Goal: Complete application form

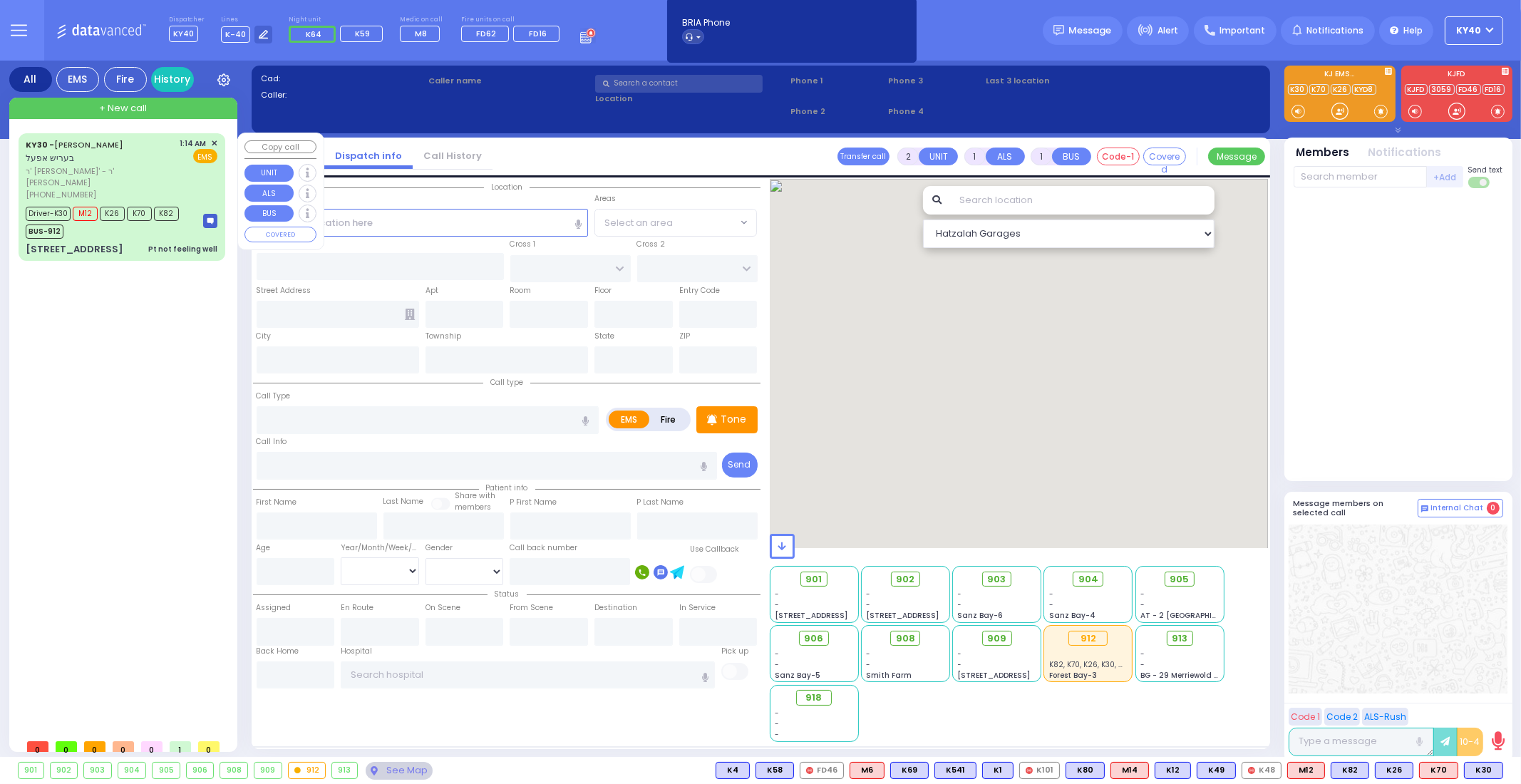
click at [130, 243] on div "[STREET_ADDRESS] Pt not feeling well" at bounding box center [121, 250] width 192 height 14
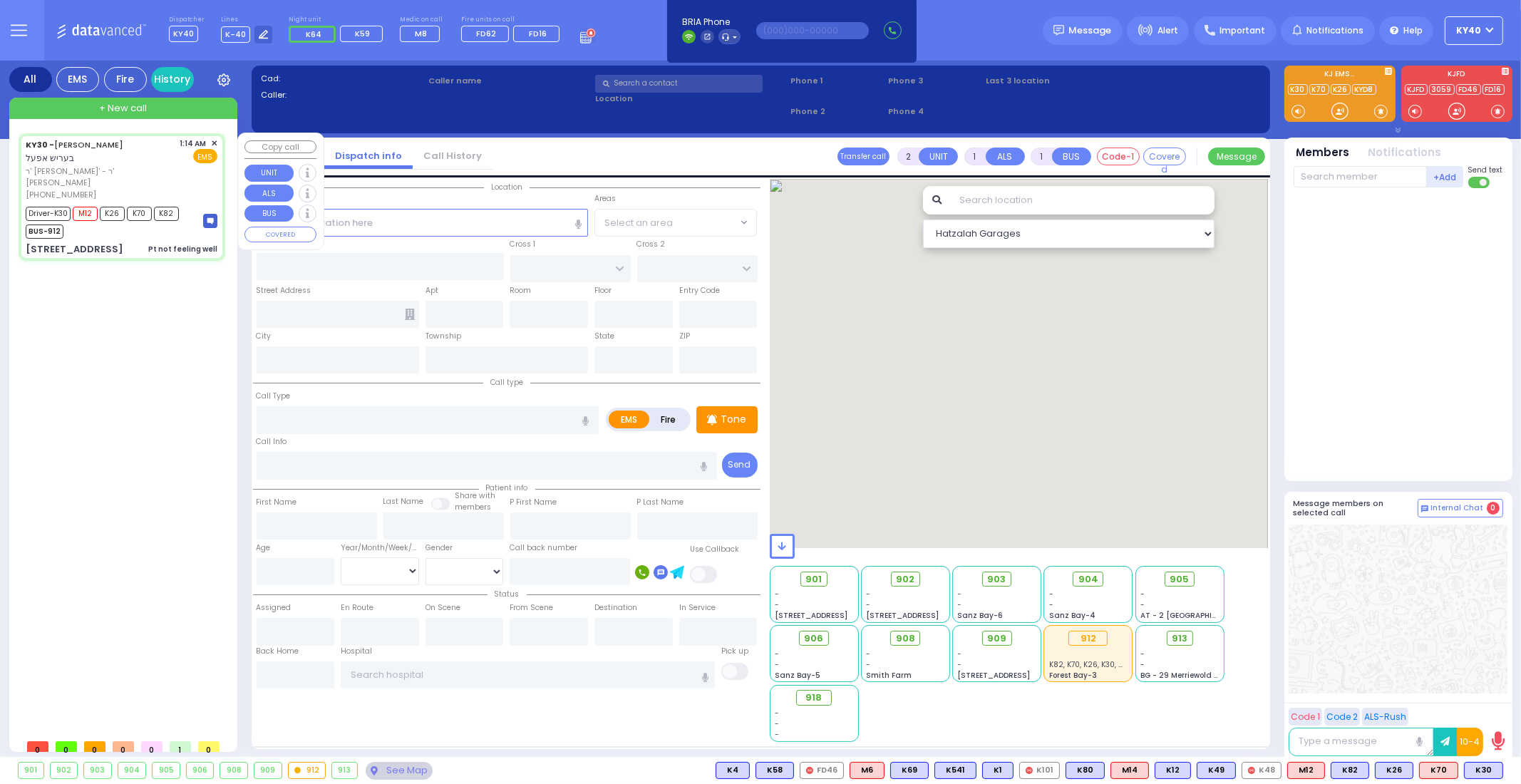
type input "6"
select select
type input "Pt not feeling well"
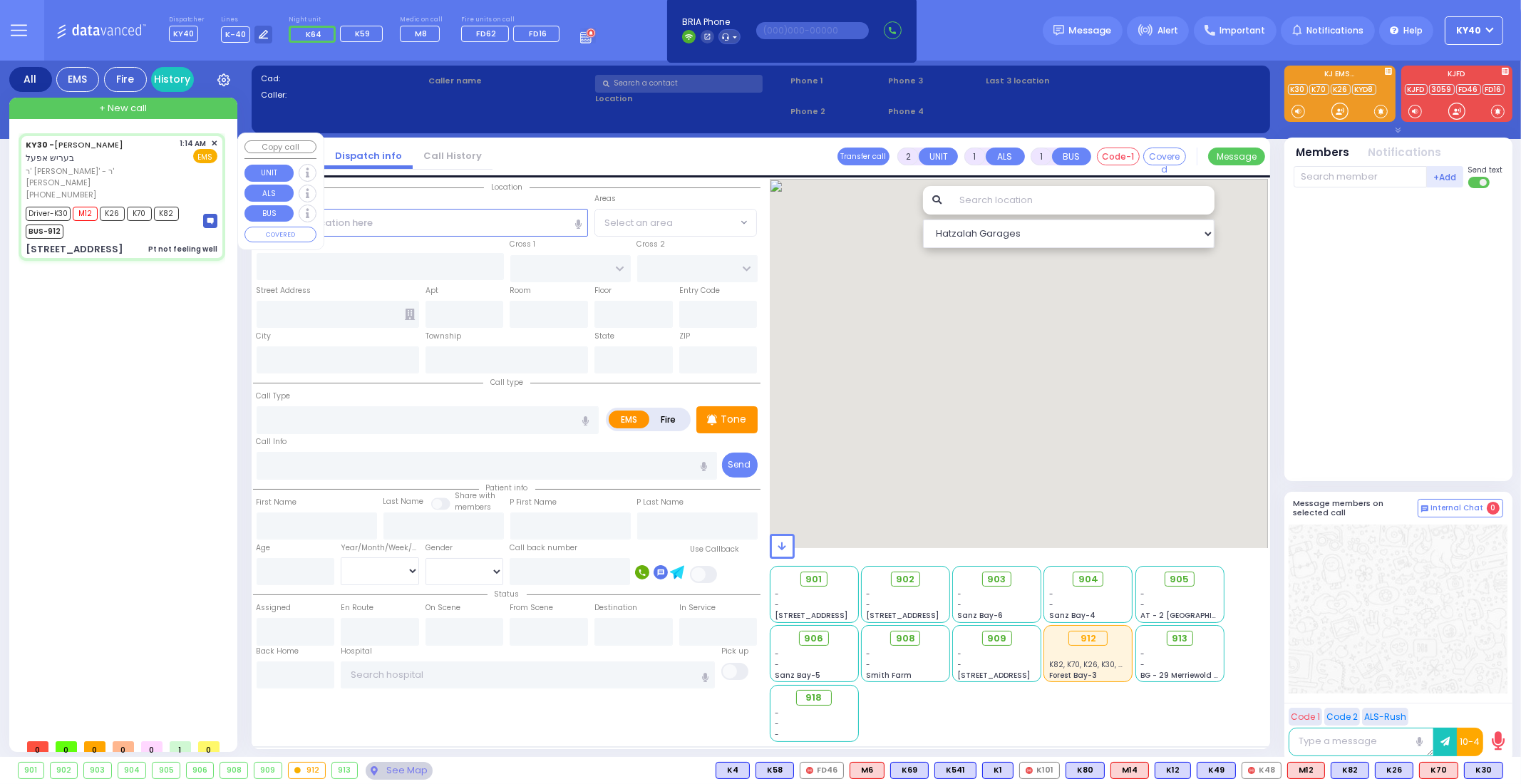
radio input "true"
type input "BERISH"
type input "APPEL"
type input "[PERSON_NAME]"
type input "Appel"
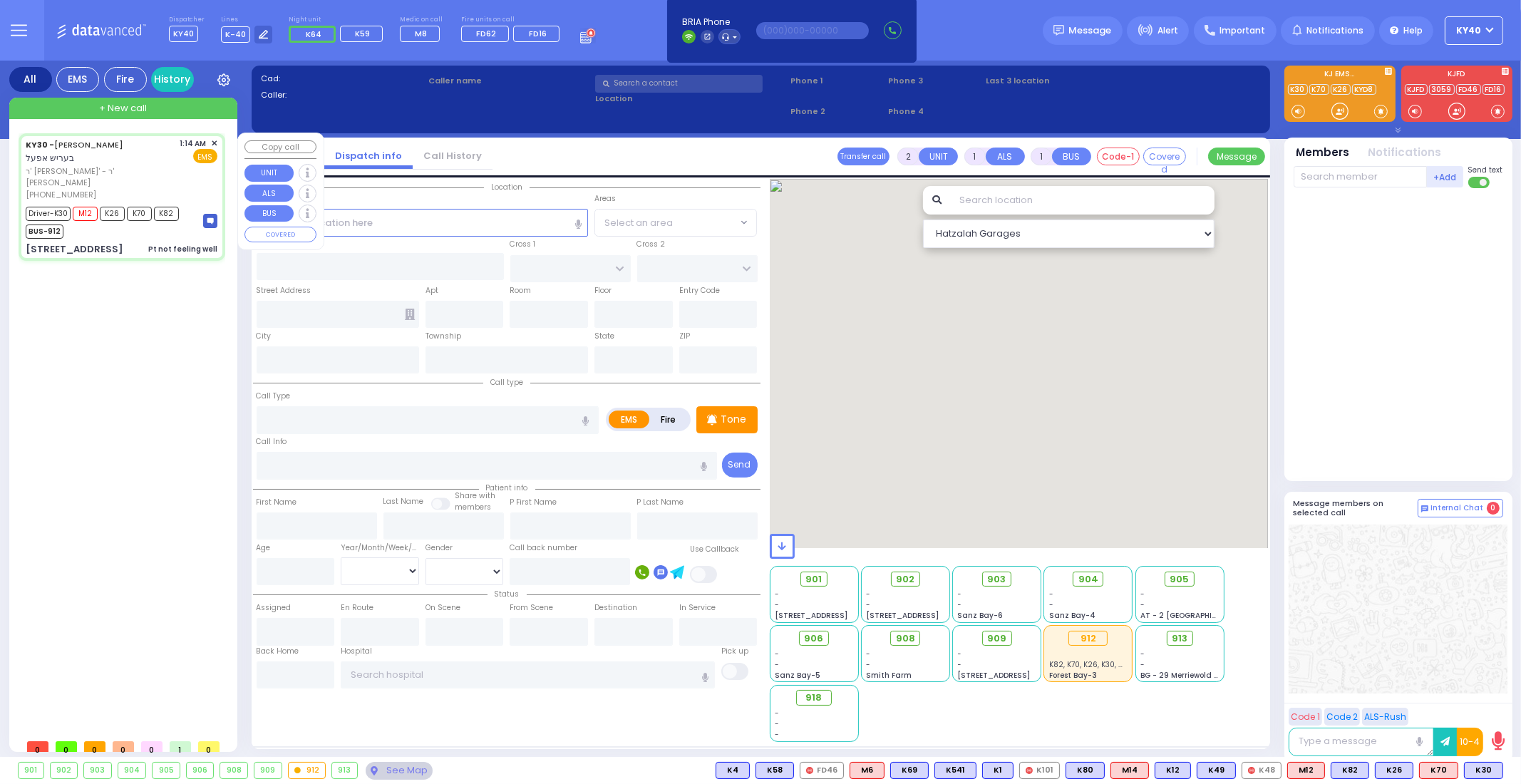
type input "77"
select select "Year"
select select "[DEMOGRAPHIC_DATA]"
type input "01:14"
type input "01:16"
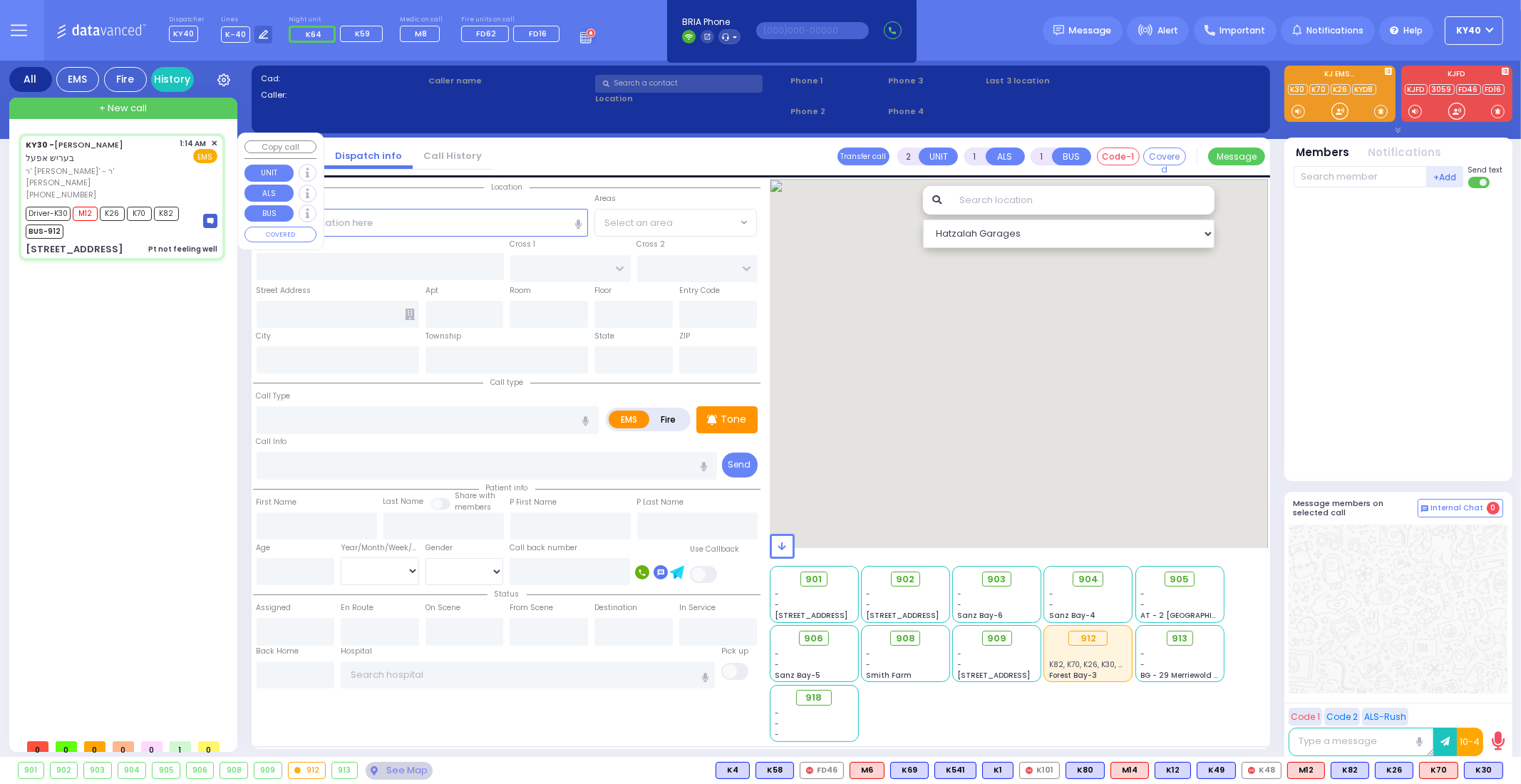
type input "01:17"
type input "01:50"
type input "Northwell Health [GEOGRAPHIC_DATA]"
select select "Hatzalah Garages"
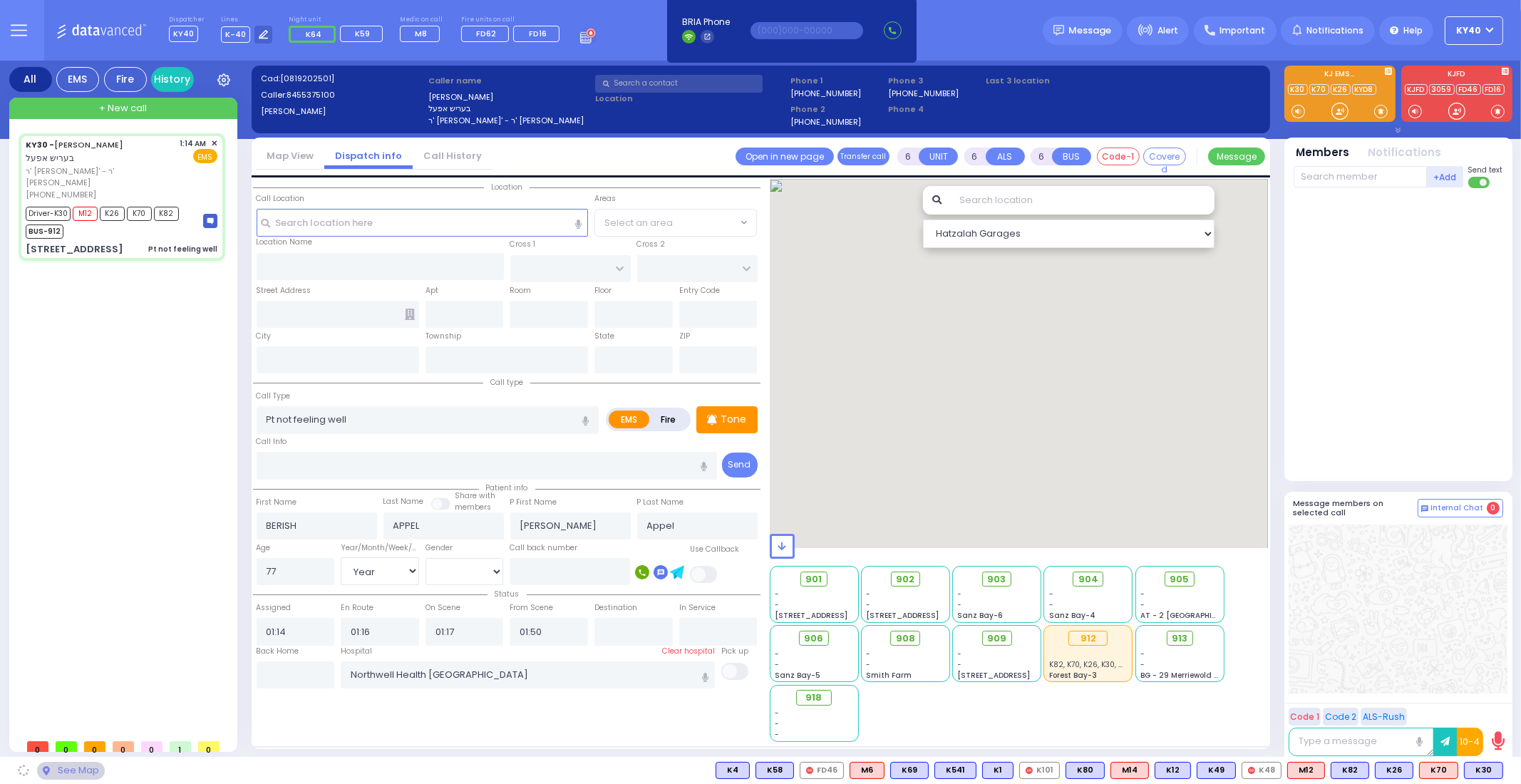
type input "EAHAL COURT"
type input "[PERSON_NAME] DR"
type input "[STREET_ADDRESS]"
type input "111"
type input "Monroe"
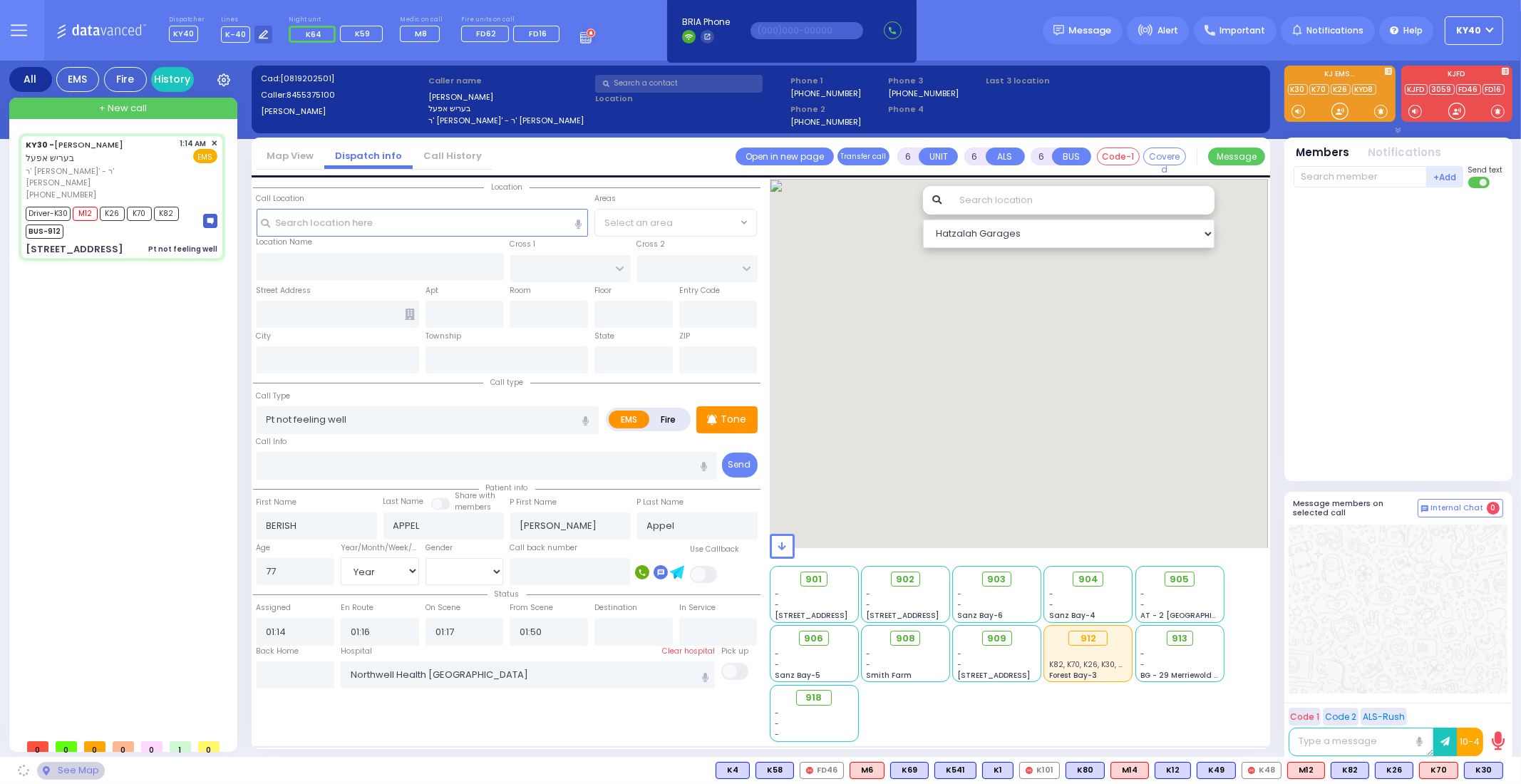
type input "[US_STATE]"
type input "10950"
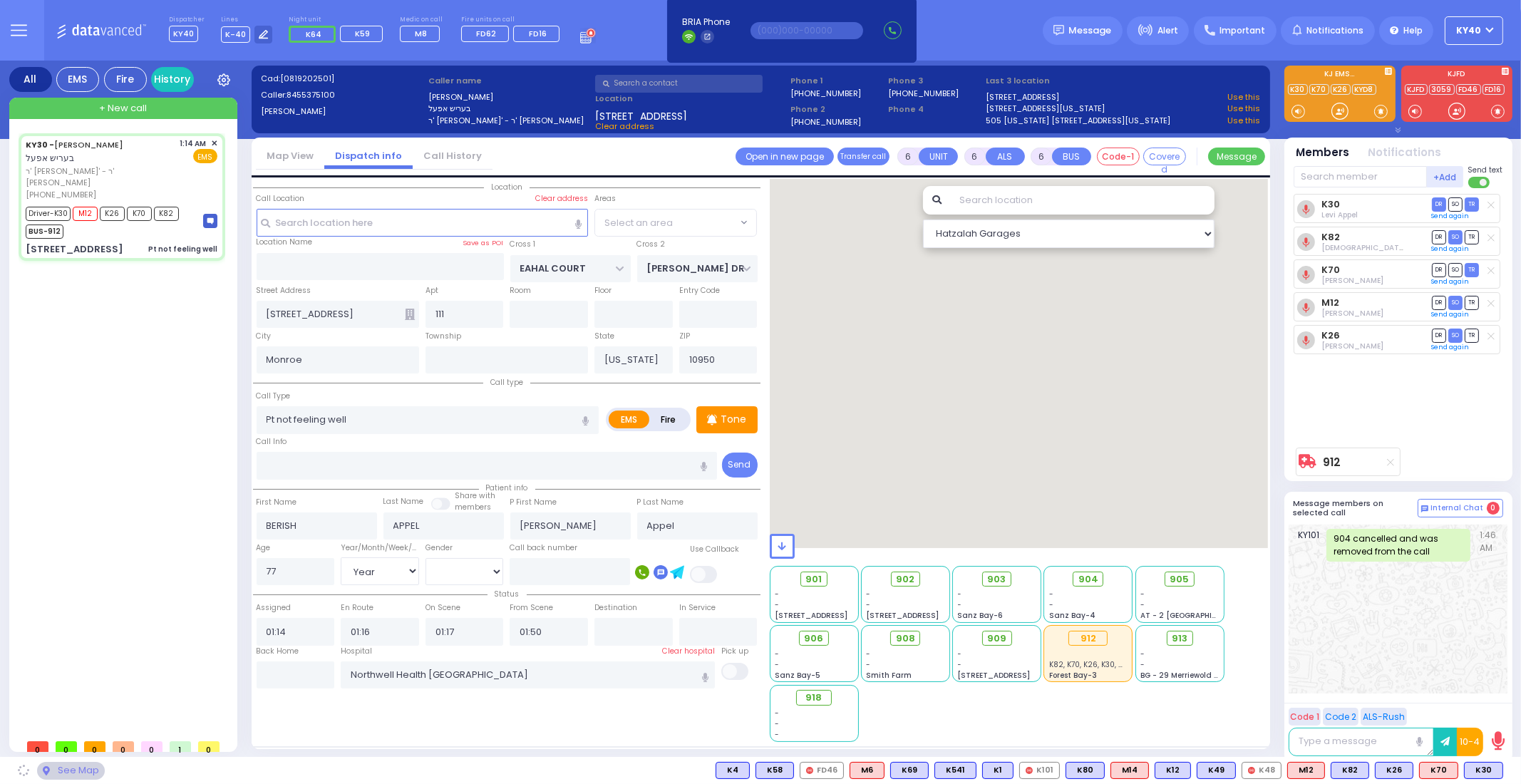
select select "SECTION 1"
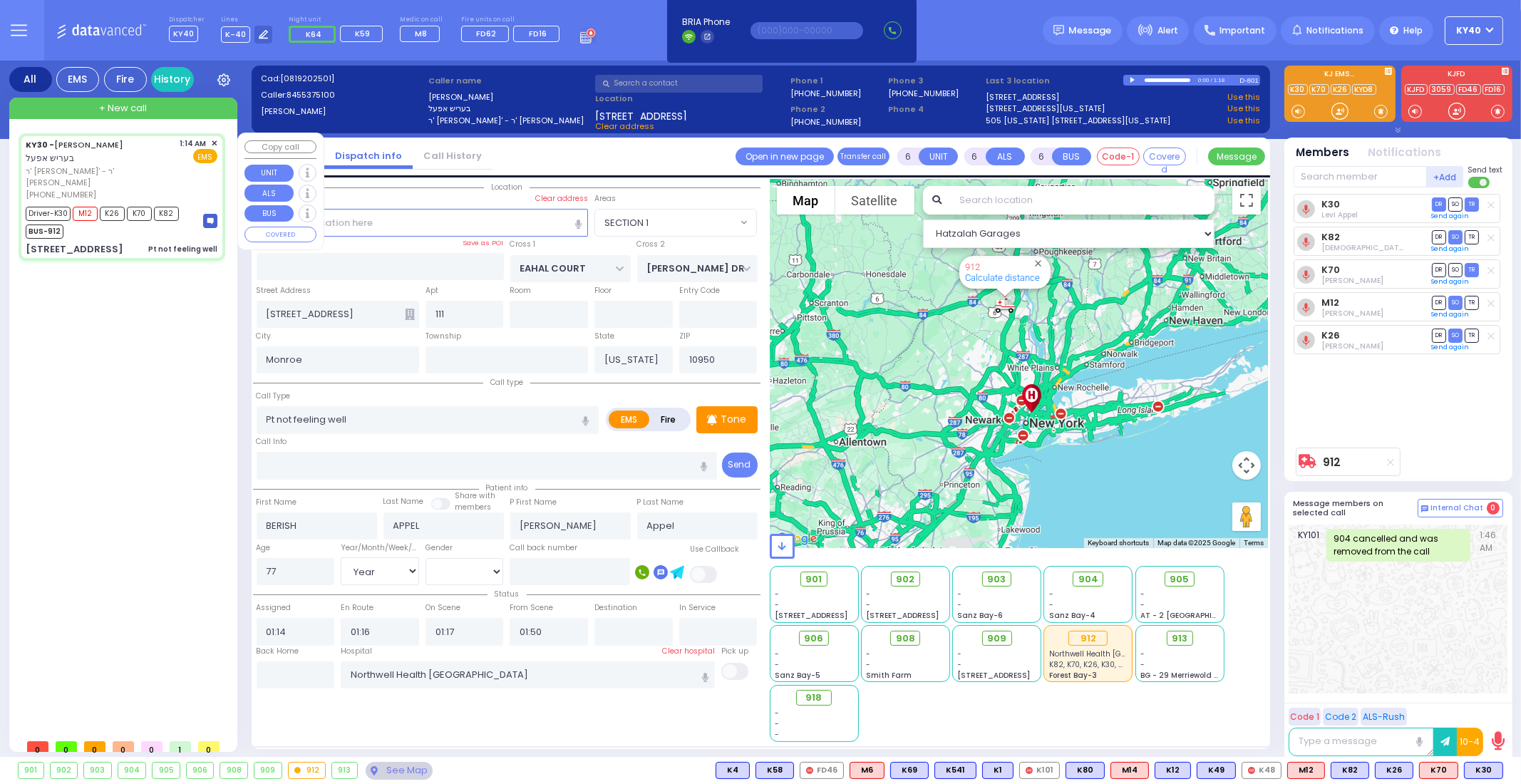
click at [153, 148] on div "KY30 - [PERSON_NAME] [PERSON_NAME] ר' [PERSON_NAME]' - ר' [PERSON_NAME] [PHONE_…" at bounding box center [121, 168] width 192 height 63
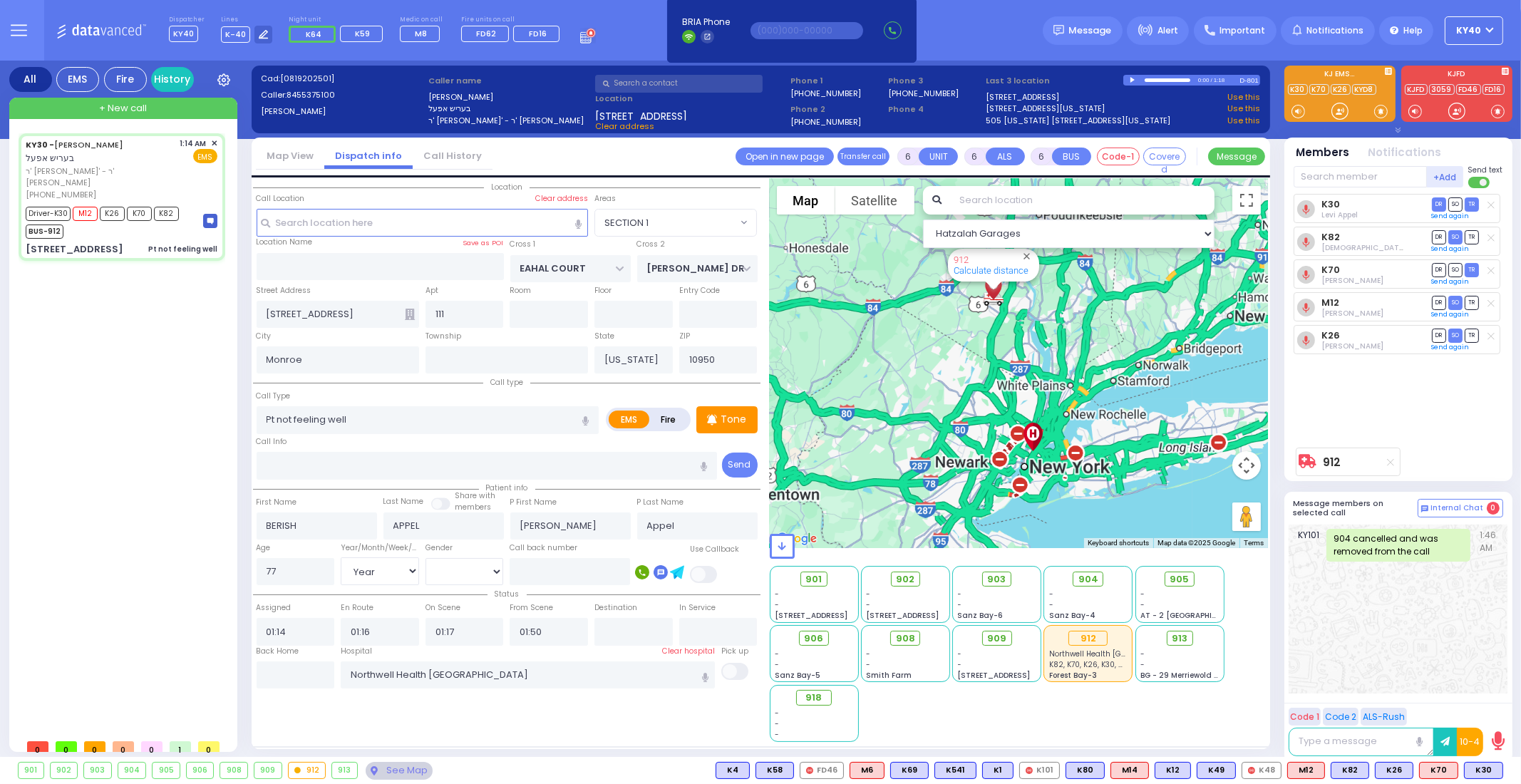
select select
radio input "true"
select select "Year"
select select "[DEMOGRAPHIC_DATA]"
select select "Hatzalah Garages"
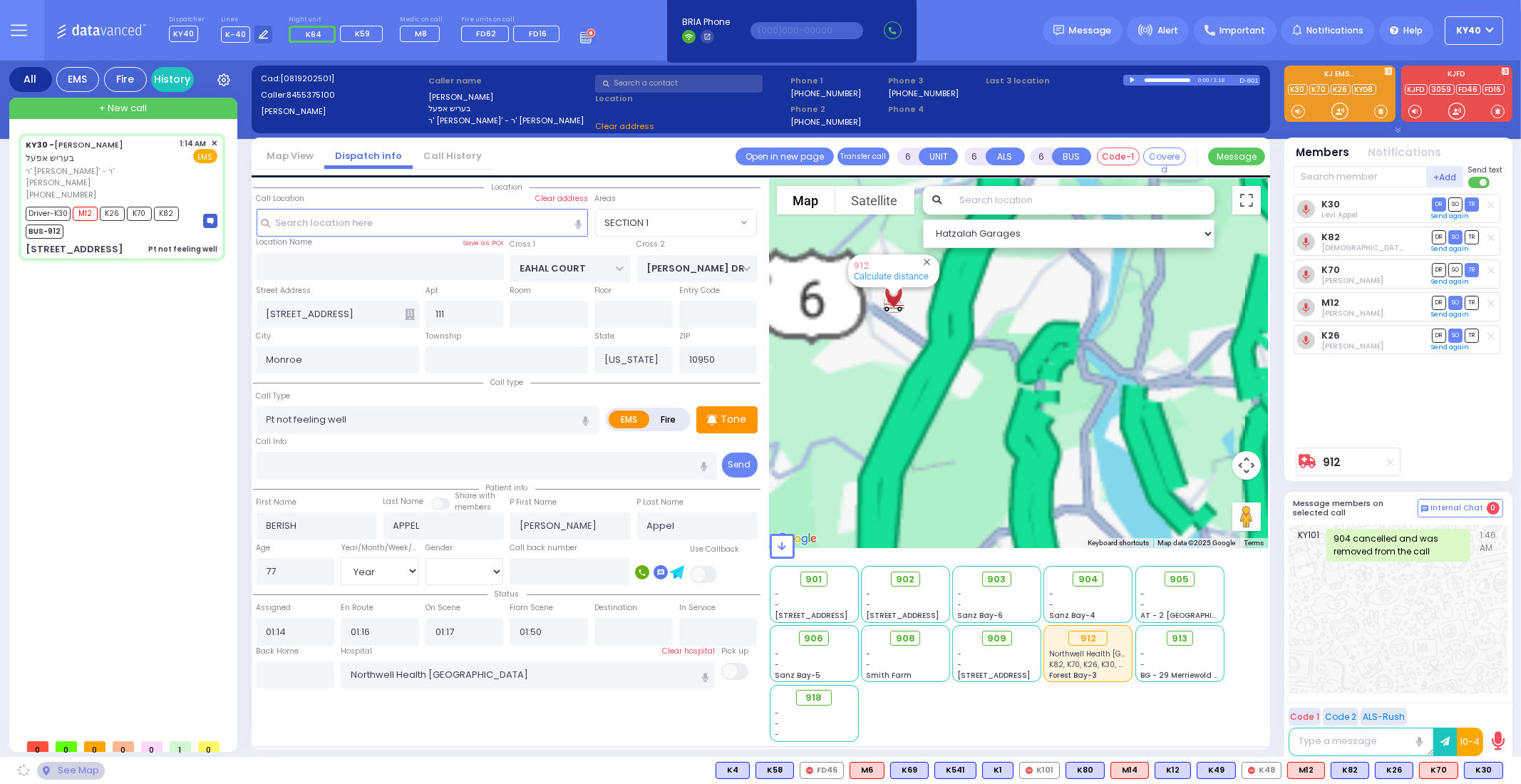
drag, startPoint x: 961, startPoint y: 298, endPoint x: 1011, endPoint y: 375, distance: 91.8
click at [1011, 375] on div "912 Calculate distance" at bounding box center [1019, 363] width 499 height 369
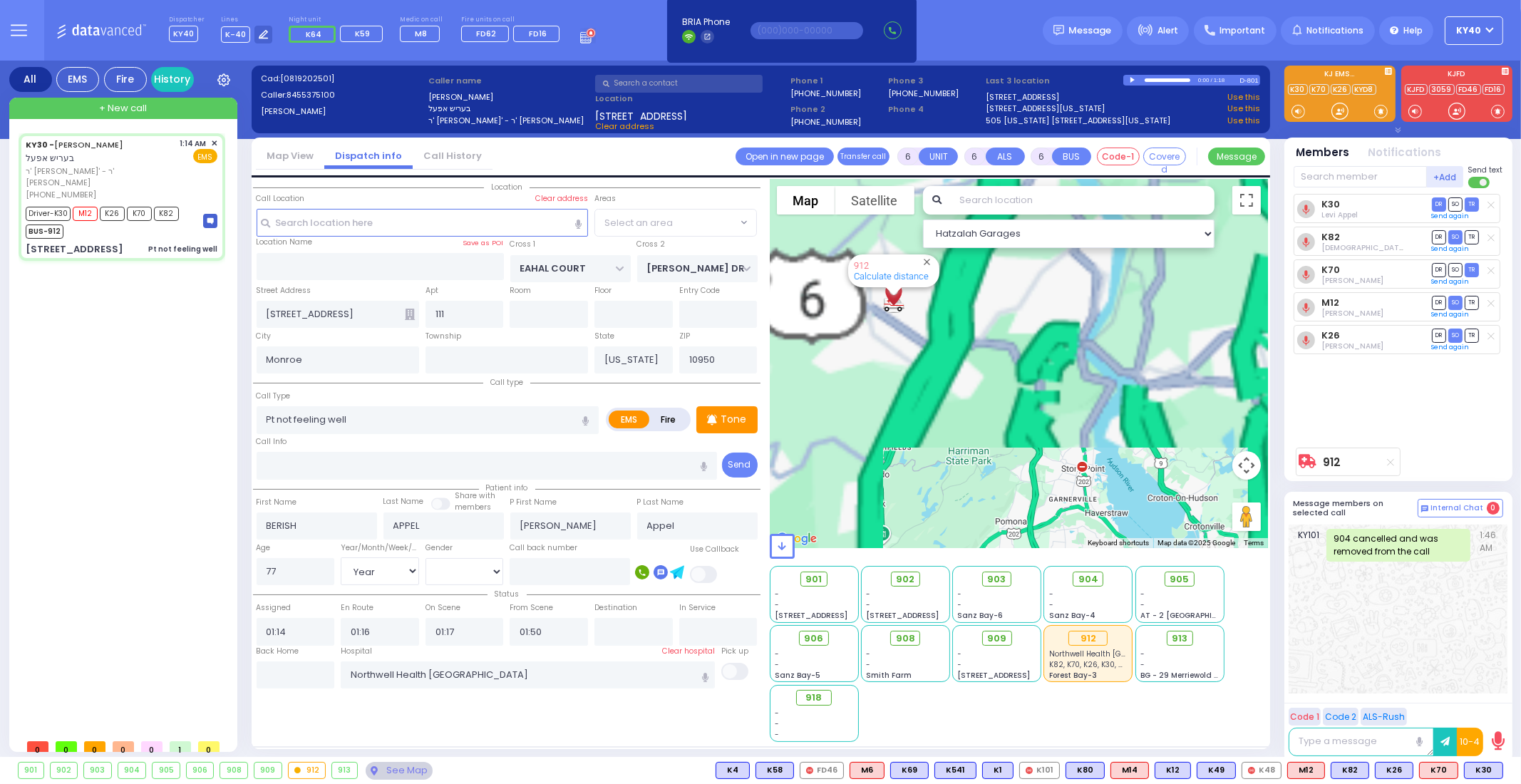
select select "SECTION 1"
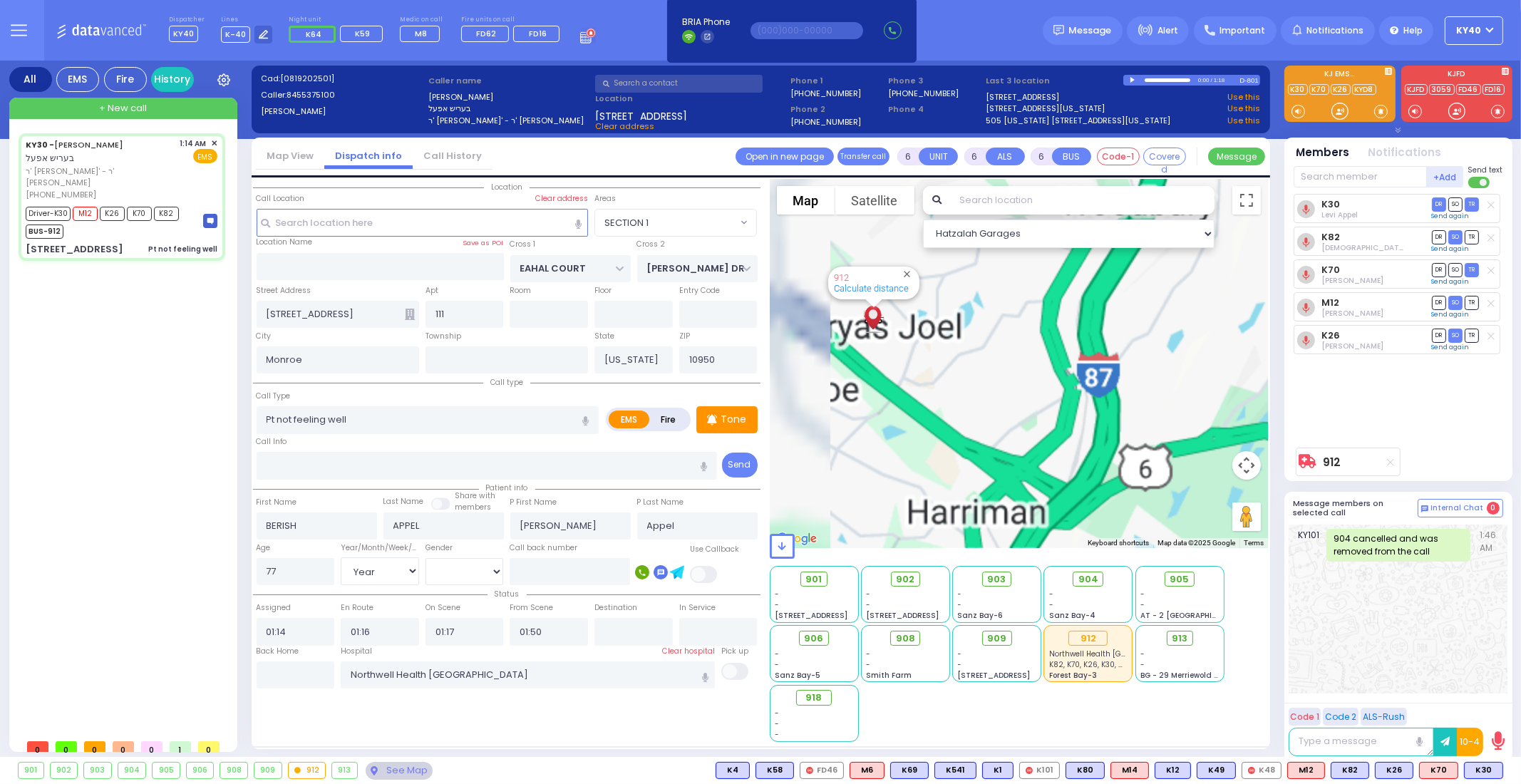
drag, startPoint x: 891, startPoint y: 303, endPoint x: 949, endPoint y: 382, distance: 98.0
click at [949, 382] on div "912 Calculate distance" at bounding box center [1019, 363] width 499 height 369
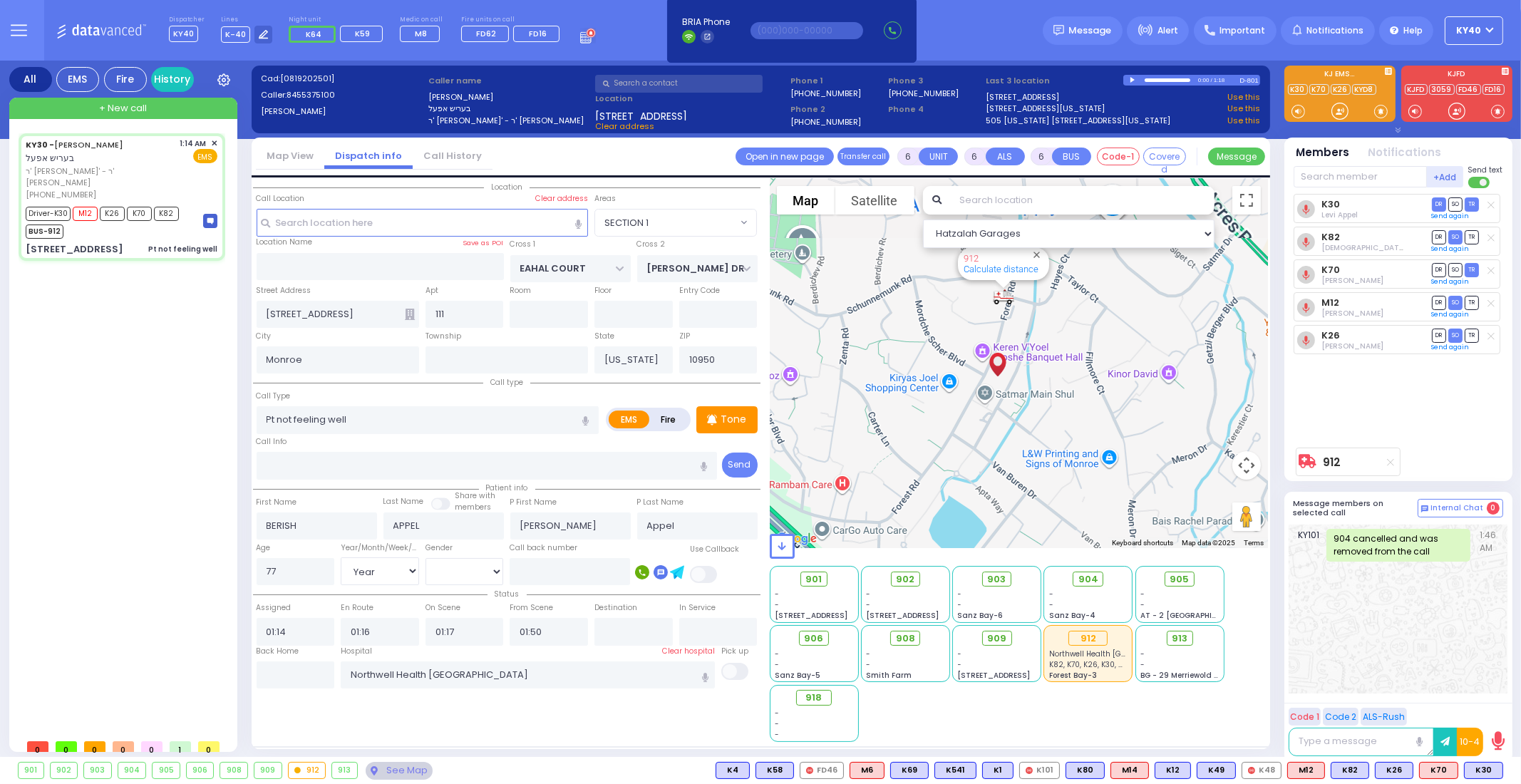
drag, startPoint x: 1032, startPoint y: 323, endPoint x: 1034, endPoint y: 336, distance: 13.2
click at [1034, 336] on div "912 Calculate distance" at bounding box center [1019, 363] width 499 height 369
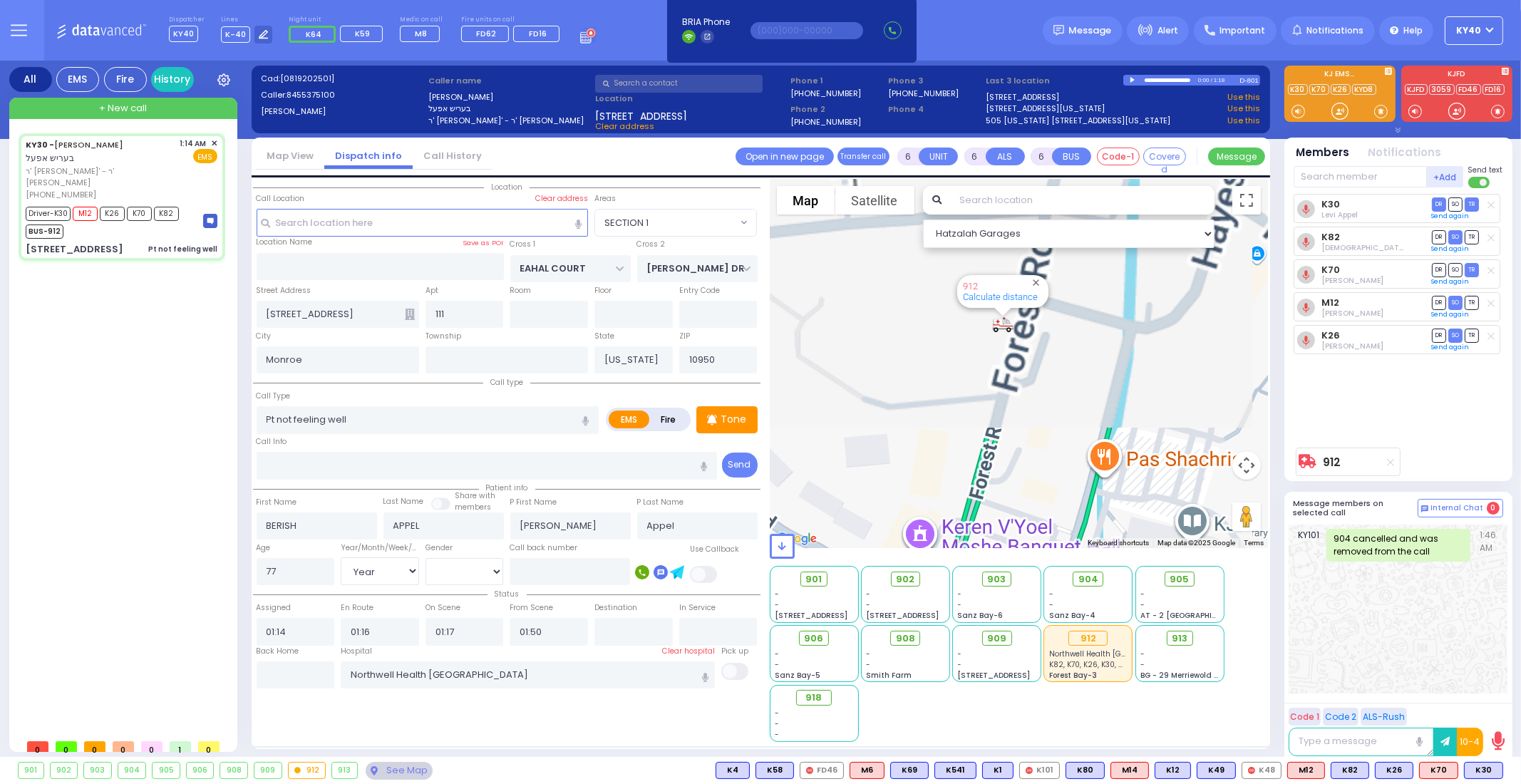
drag, startPoint x: 1012, startPoint y: 320, endPoint x: 1079, endPoint y: 417, distance: 117.9
click at [1079, 417] on div "912 Calculate distance" at bounding box center [1019, 363] width 499 height 369
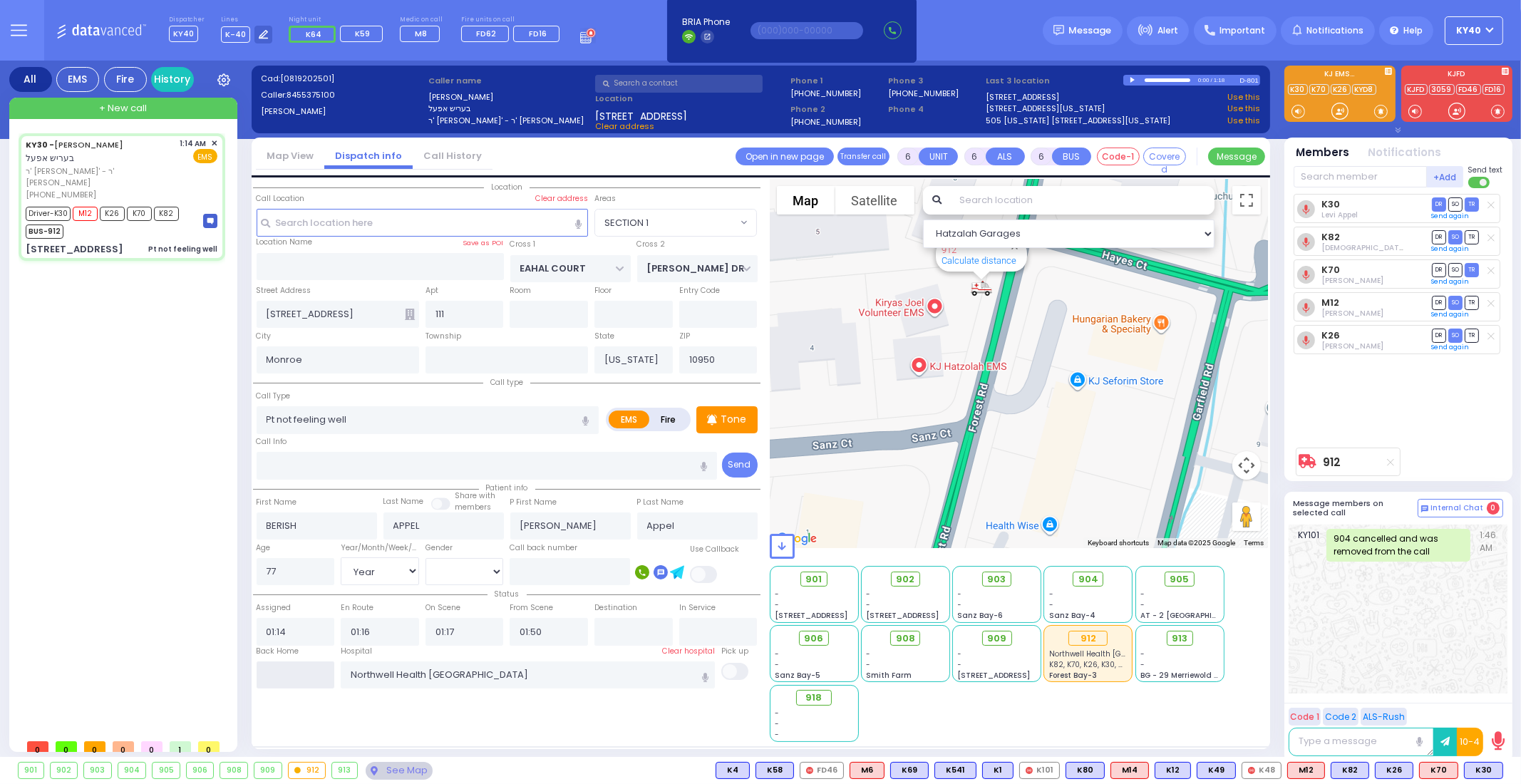
click at [276, 670] on input "text" at bounding box center [295, 675] width 78 height 27
click at [276, 669] on input "text" at bounding box center [295, 675] width 78 height 27
click at [172, 221] on div "BUS-912" at bounding box center [102, 230] width 153 height 18
select select
radio input "true"
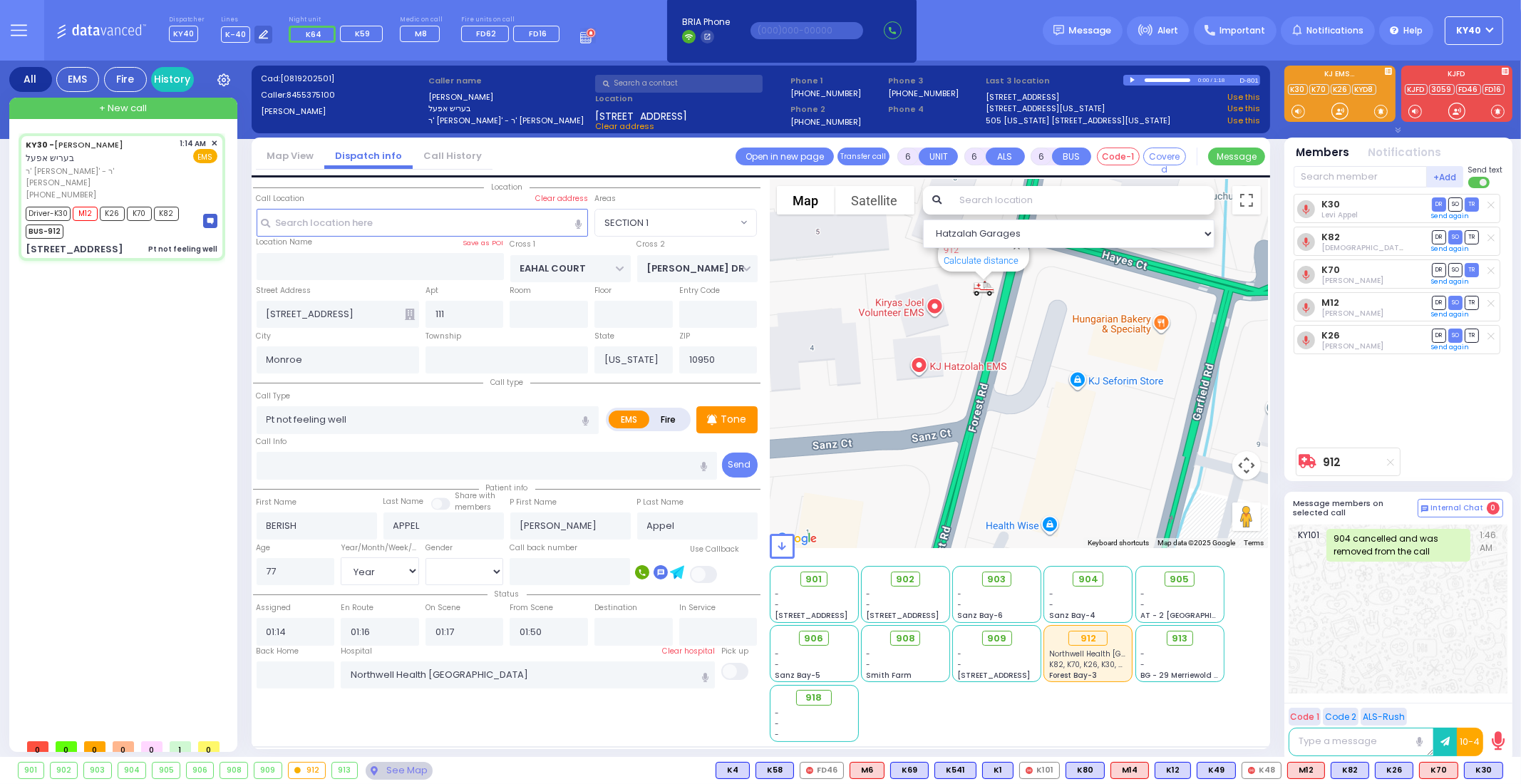
select select "Year"
select select "[DEMOGRAPHIC_DATA]"
select select "Hatzalah Garages"
click at [282, 676] on input "text" at bounding box center [295, 675] width 78 height 27
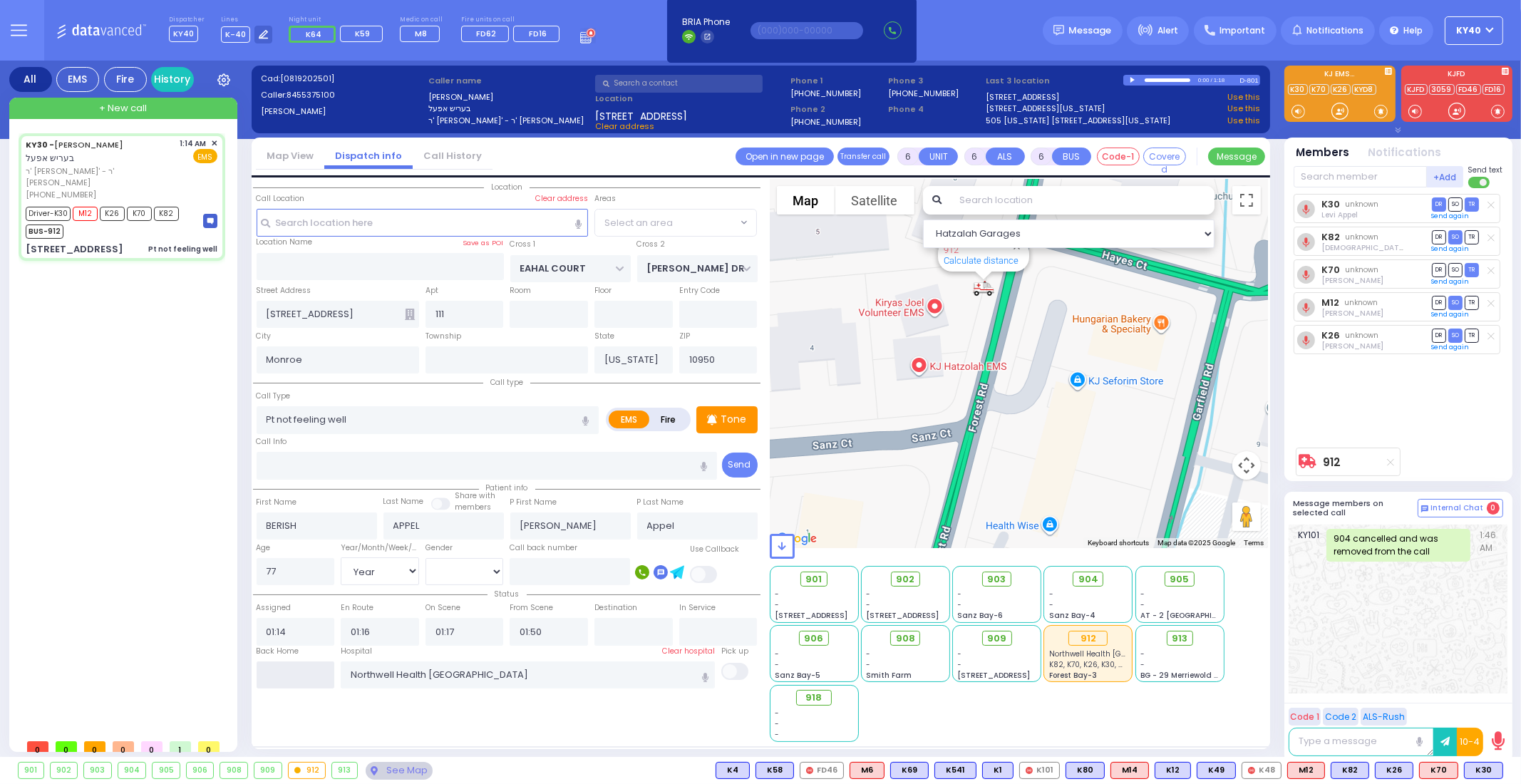
type input "04:24"
select select "SECTION 1"
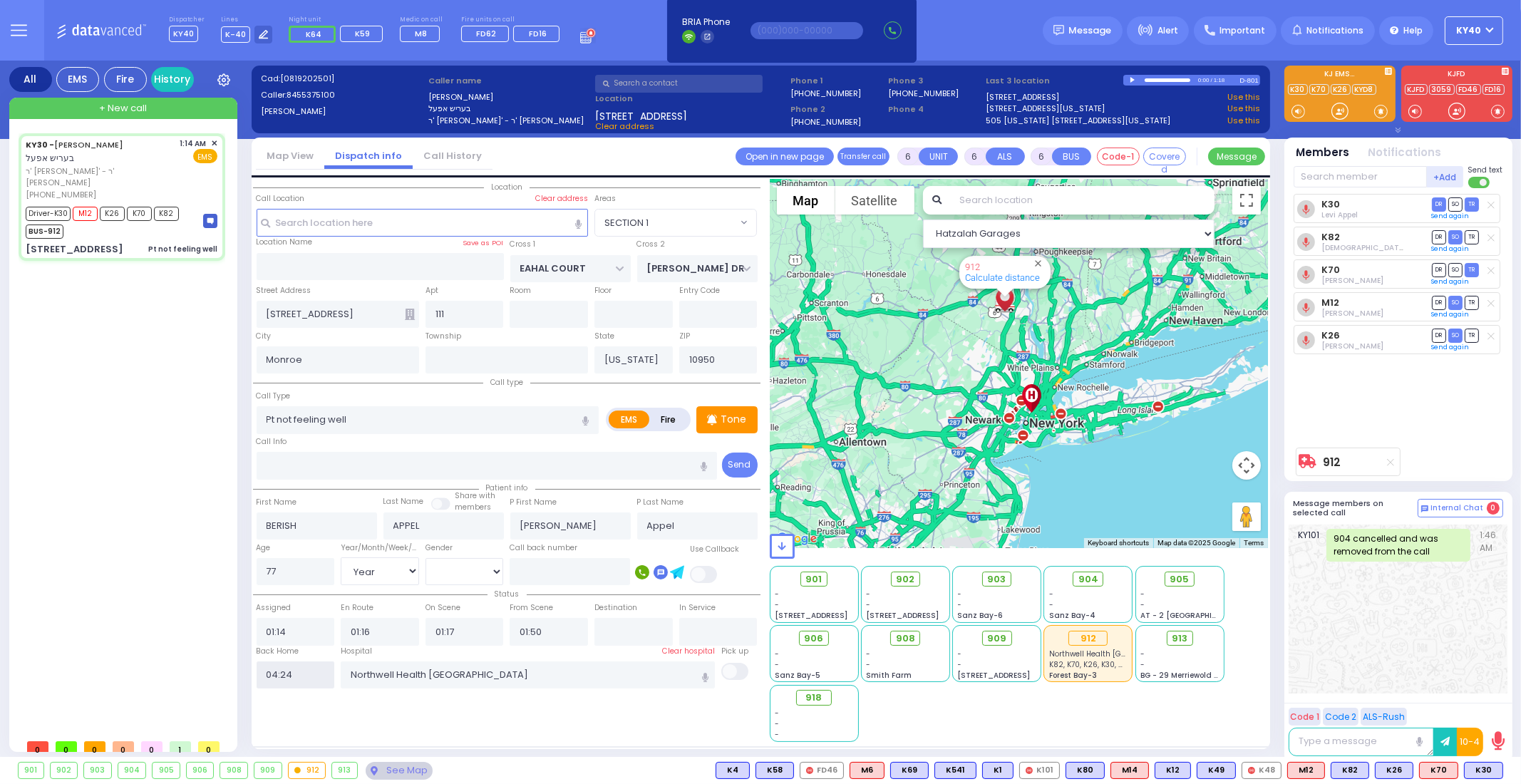
select select
radio input "true"
select select
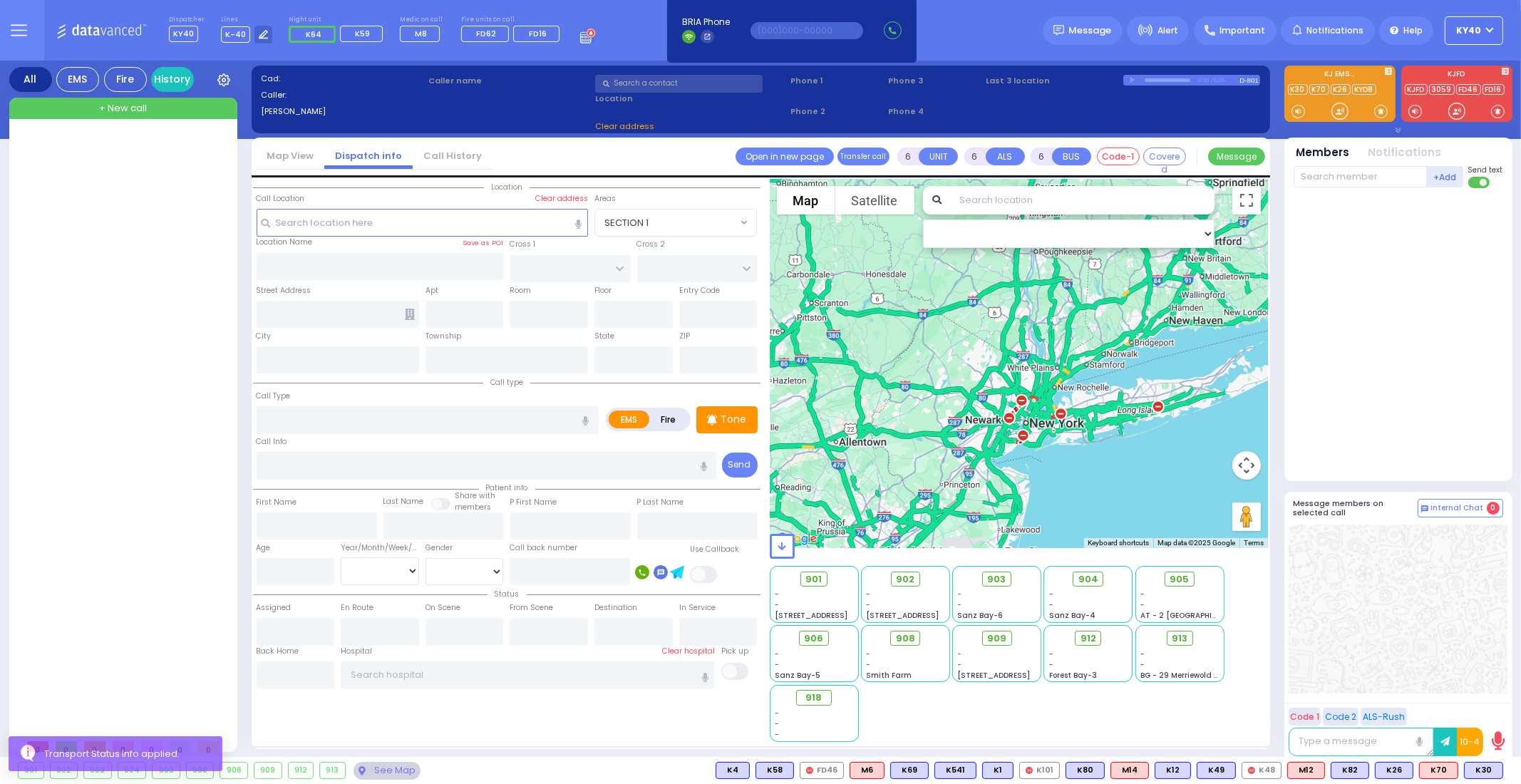
click at [178, 326] on div at bounding box center [125, 433] width 212 height 599
click at [97, 233] on div at bounding box center [125, 433] width 212 height 599
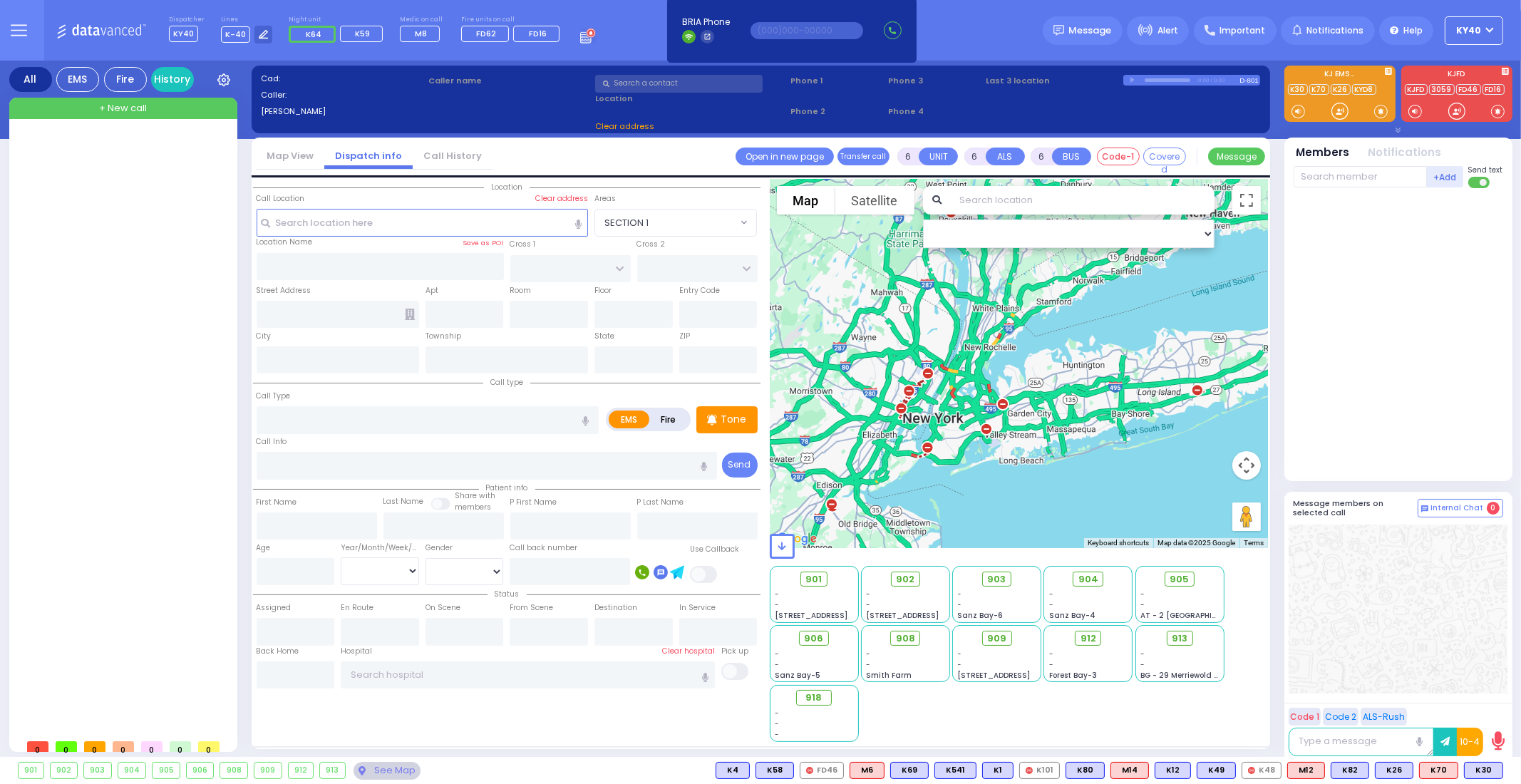
click at [134, 292] on div at bounding box center [125, 433] width 212 height 599
click at [20, 22] on icon at bounding box center [18, 30] width 17 height 17
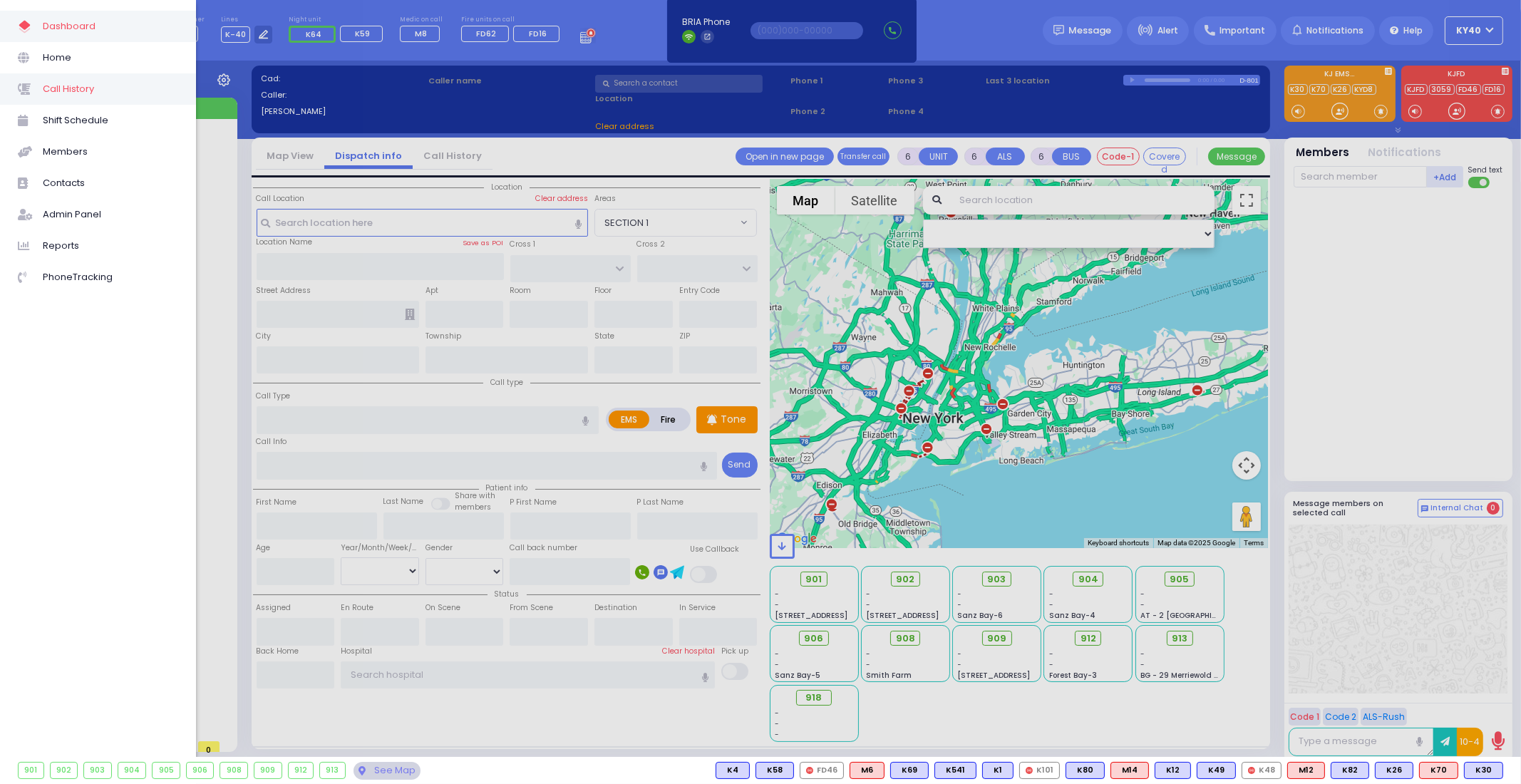
click at [44, 89] on span "Call History" at bounding box center [111, 89] width 136 height 18
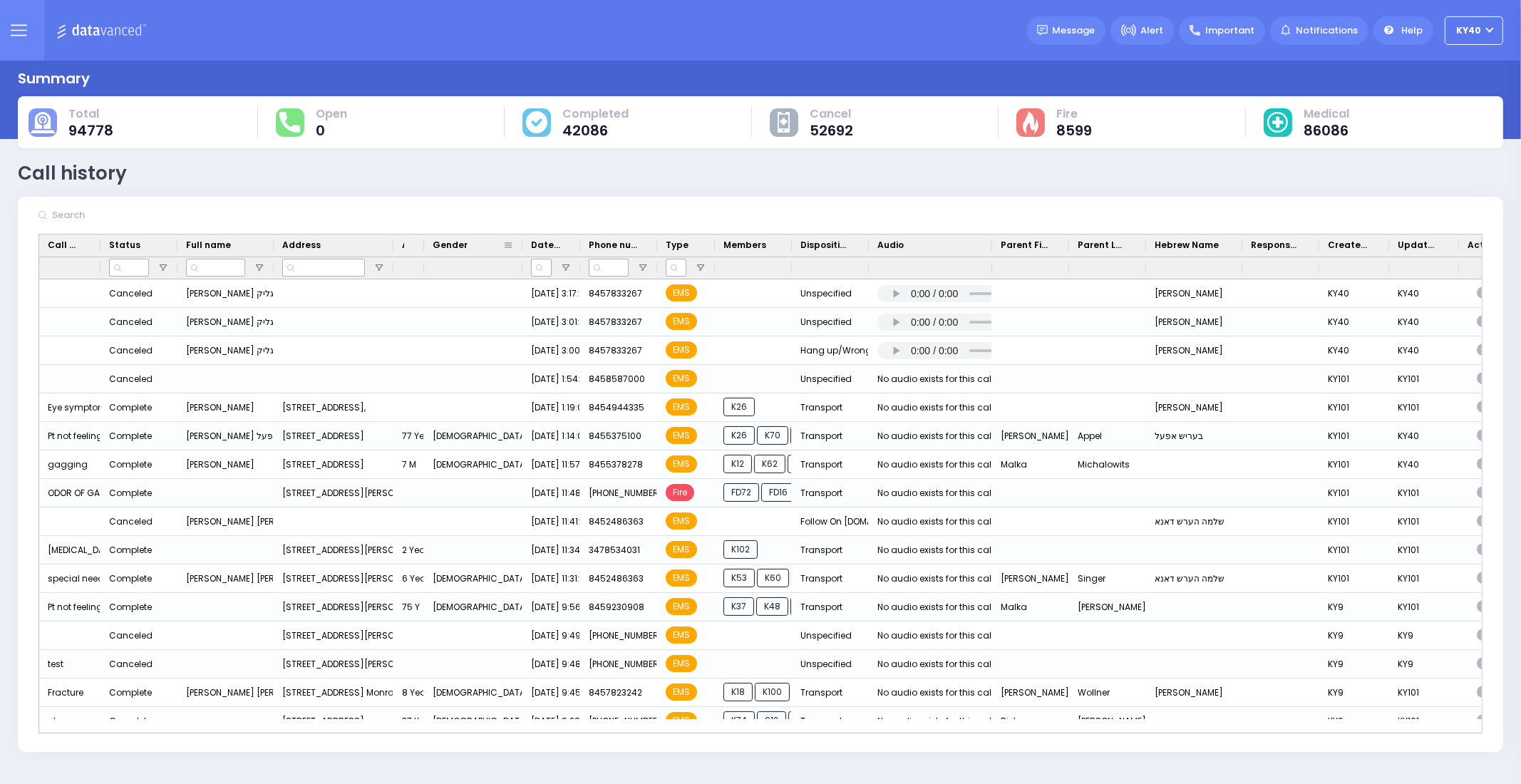
drag, startPoint x: 483, startPoint y: 249, endPoint x: 521, endPoint y: 251, distance: 38.1
click at [521, 251] on div at bounding box center [522, 246] width 6 height 22
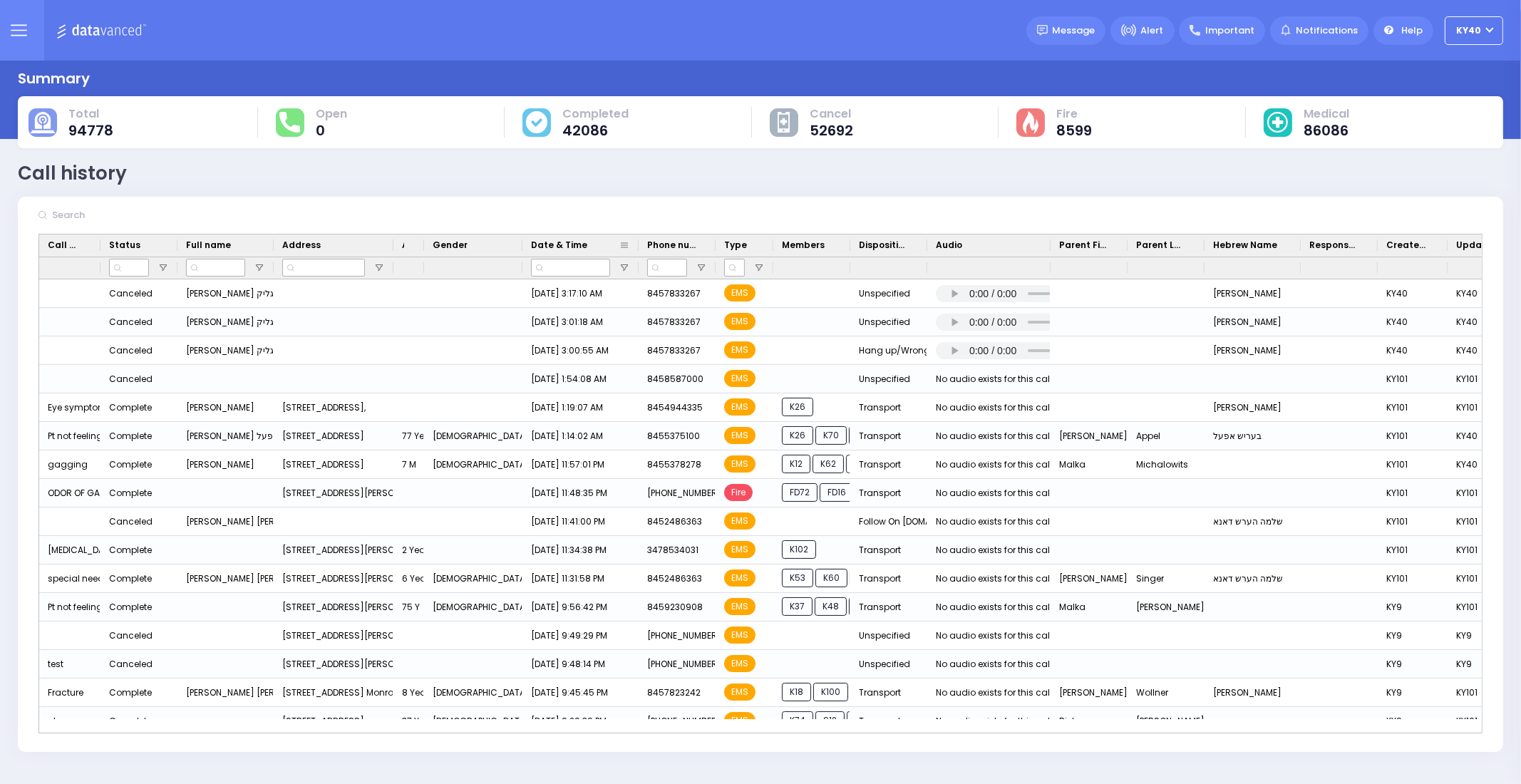
drag, startPoint x: 580, startPoint y: 242, endPoint x: 637, endPoint y: 247, distance: 57.2
click at [637, 247] on div at bounding box center [638, 246] width 6 height 22
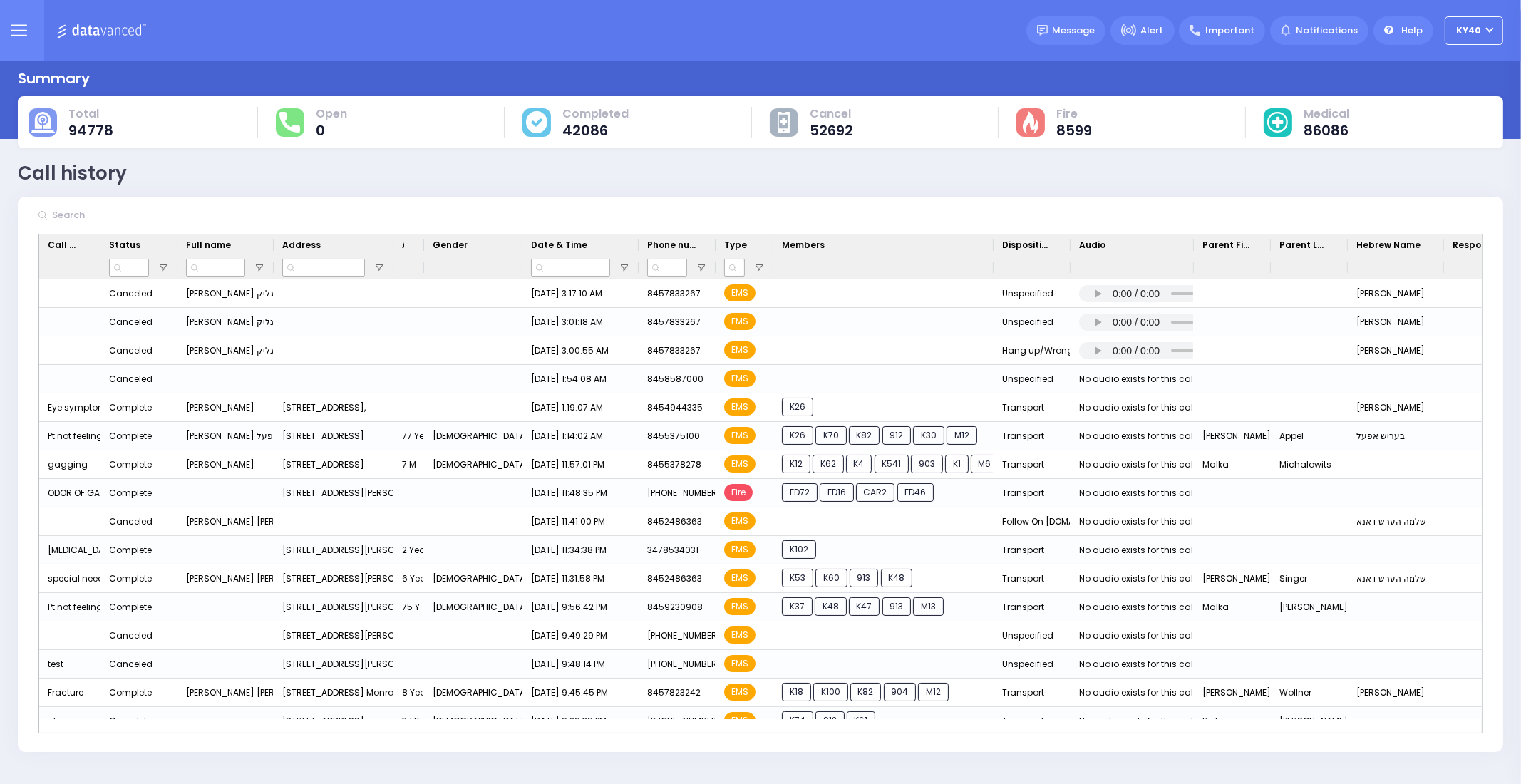
drag, startPoint x: 848, startPoint y: 245, endPoint x: 988, endPoint y: 284, distance: 145.3
click at [994, 265] on div "Call Type Status Full name Age" at bounding box center [888, 256] width 1698 height 44
click at [24, 34] on icon at bounding box center [18, 30] width 17 height 17
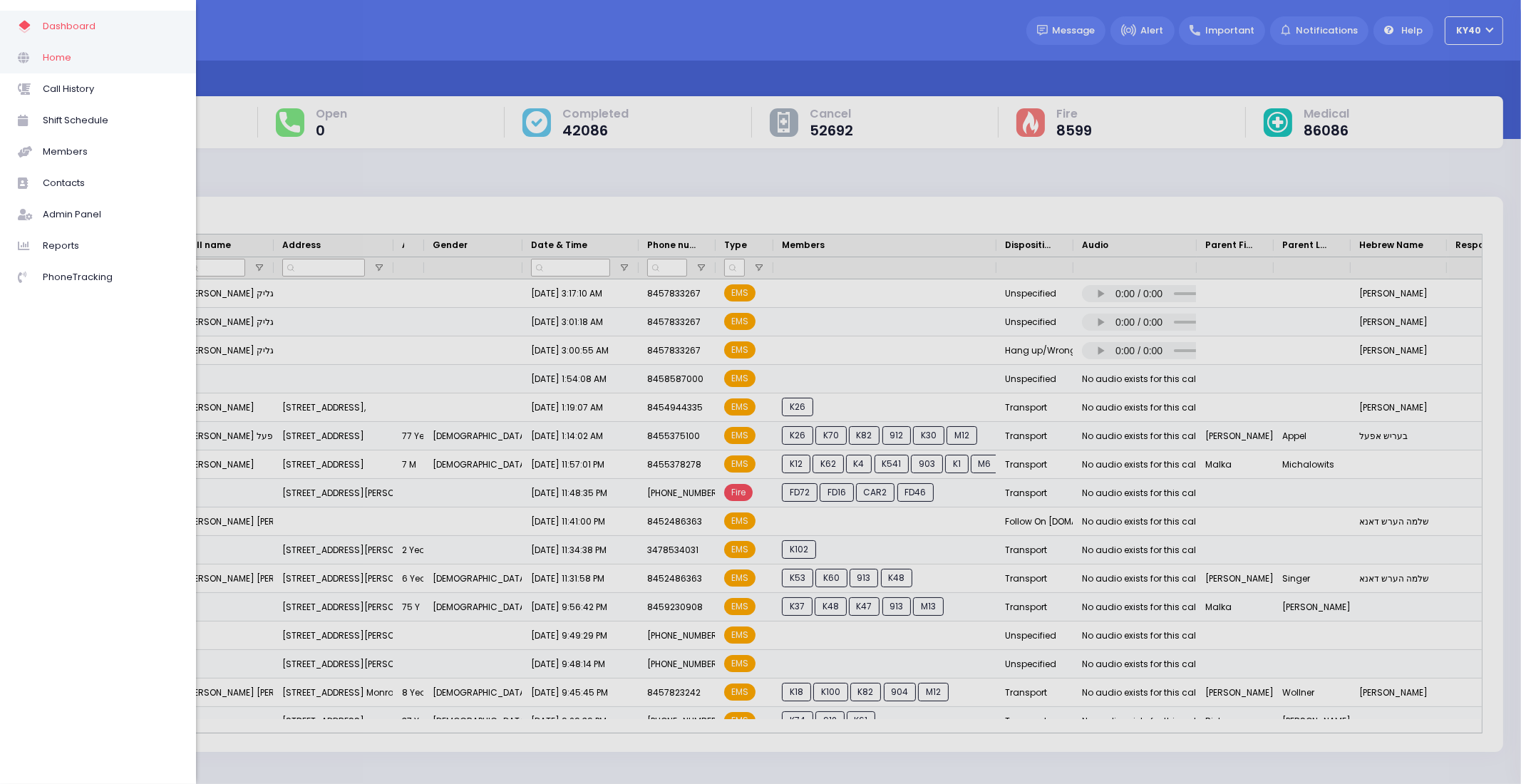
click at [57, 62] on span "Home" at bounding box center [111, 57] width 136 height 18
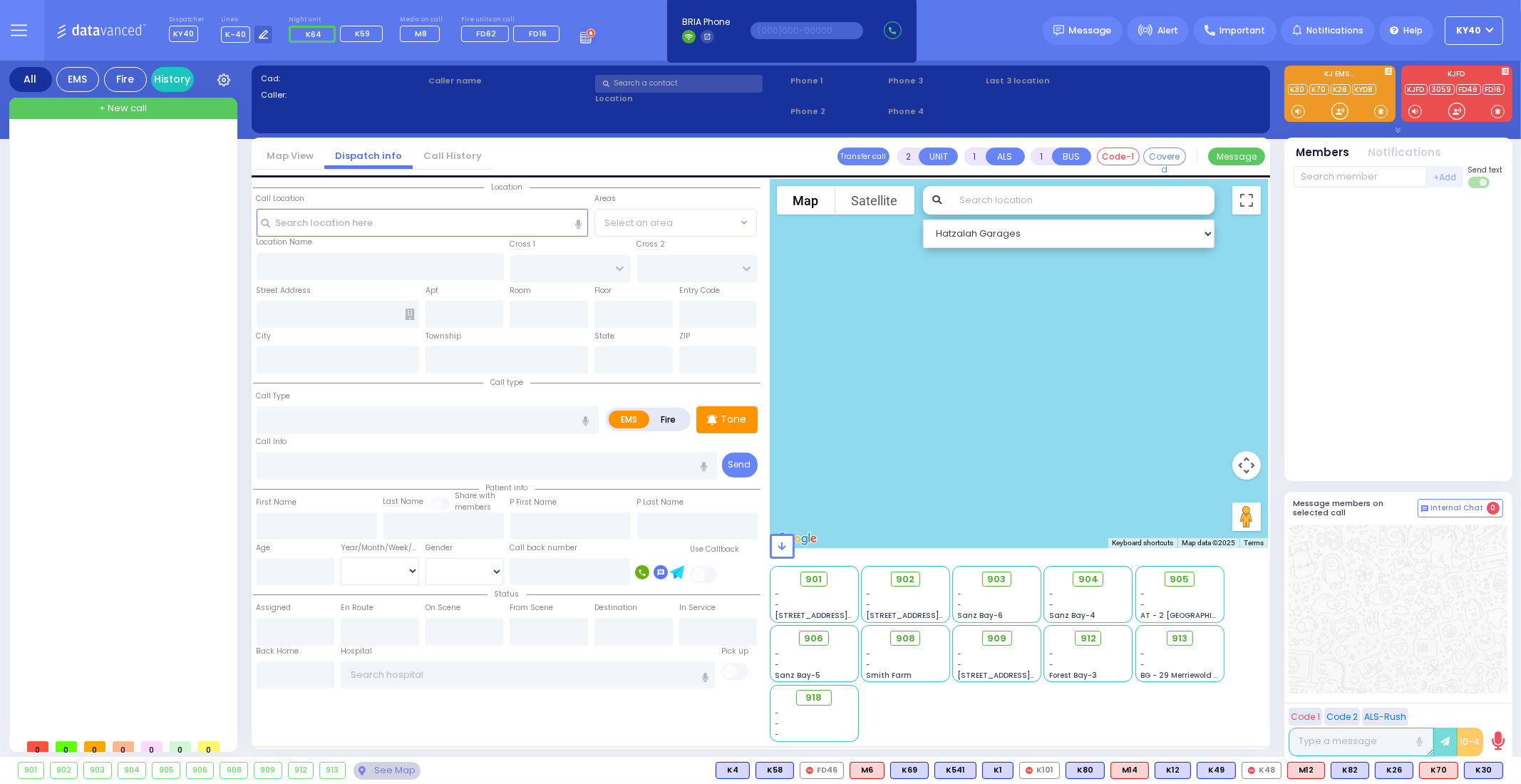
click at [100, 172] on div at bounding box center [125, 433] width 212 height 599
